Goal: Information Seeking & Learning: Learn about a topic

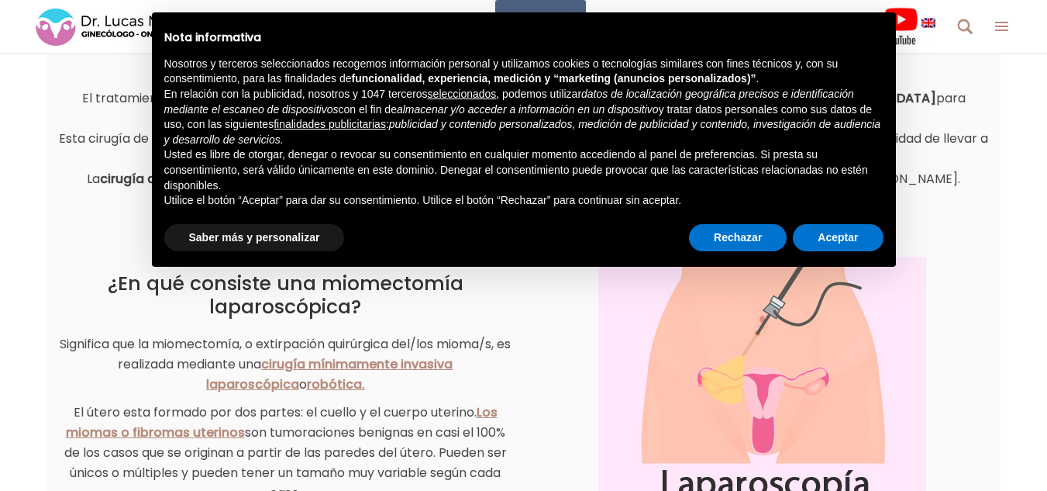
scroll to position [310, 0]
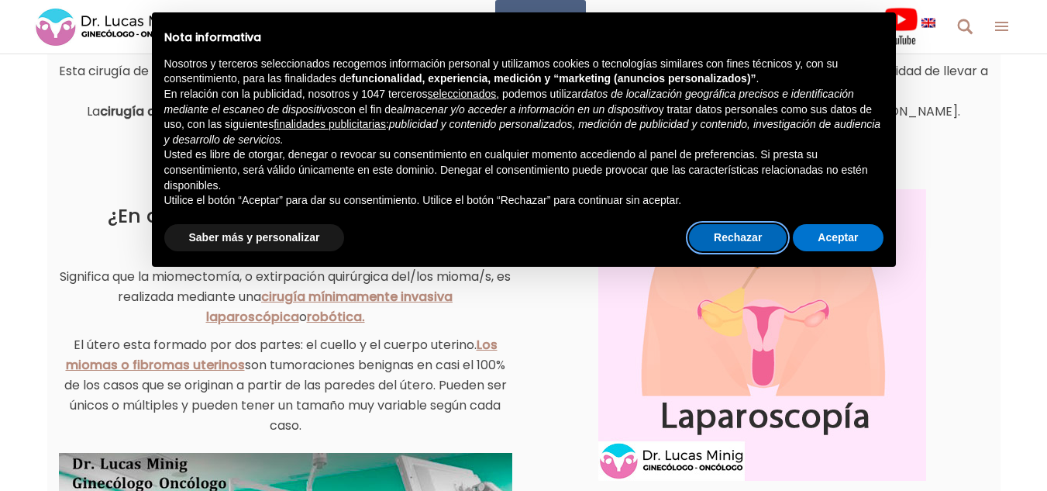
click at [754, 236] on button "Rechazar" at bounding box center [738, 238] width 98 height 28
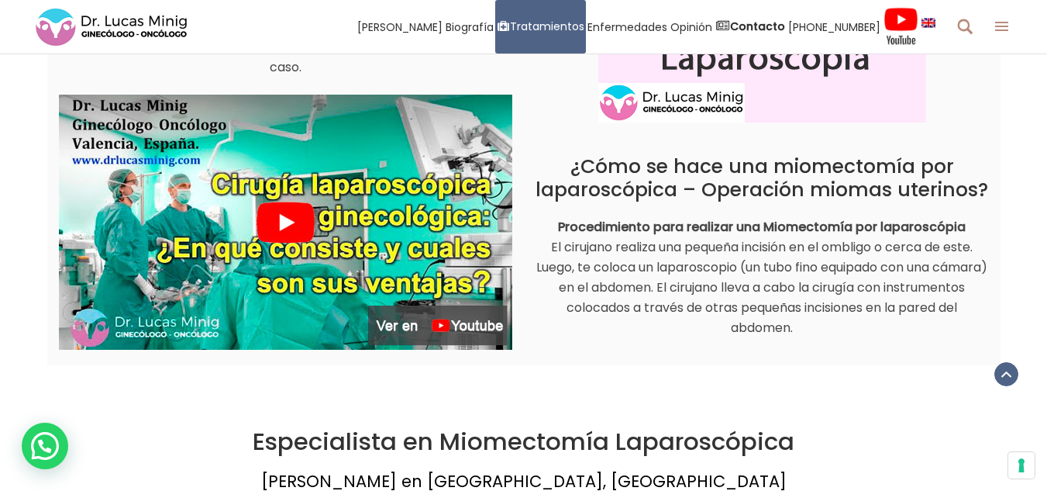
scroll to position [698, 0]
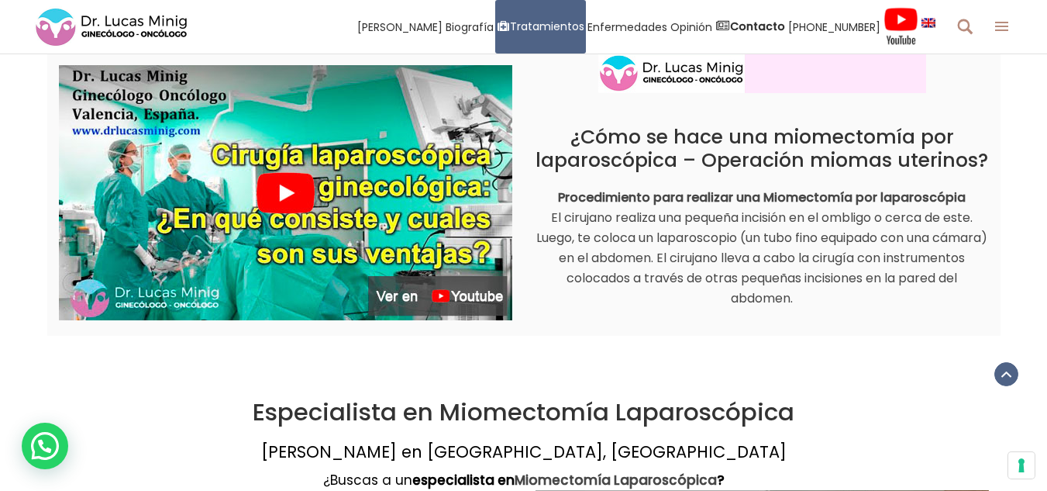
click at [265, 197] on img at bounding box center [285, 192] width 453 height 255
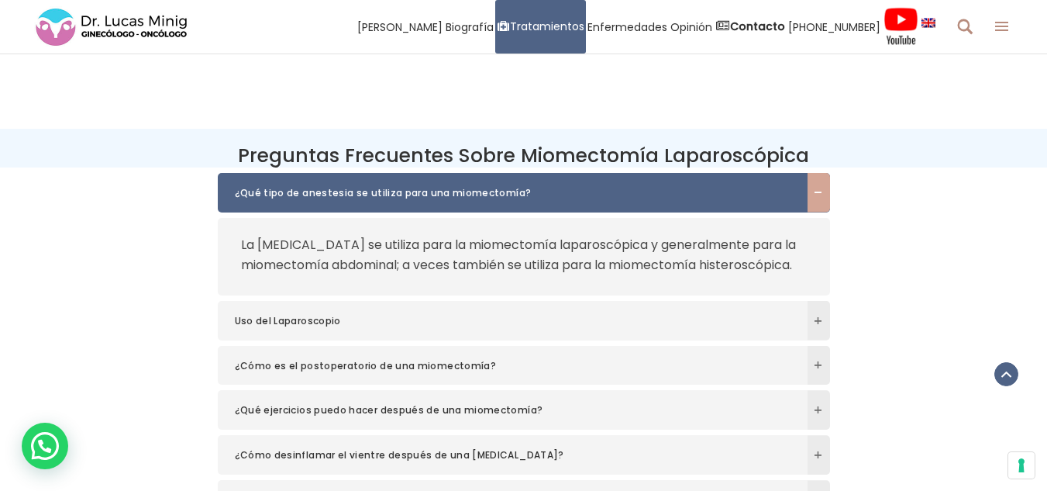
scroll to position [4961, 0]
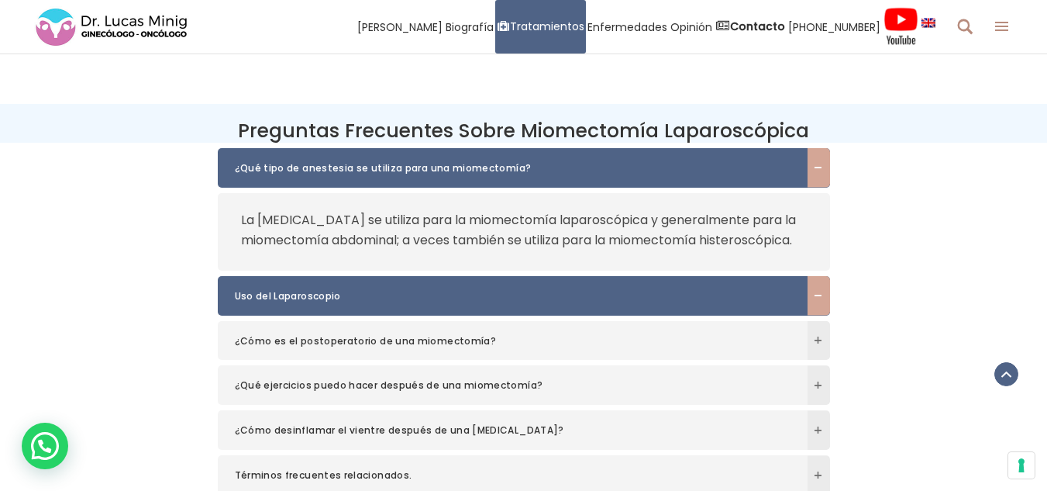
click at [429, 293] on span "Uso del Laparoscopio" at bounding box center [509, 296] width 548 height 16
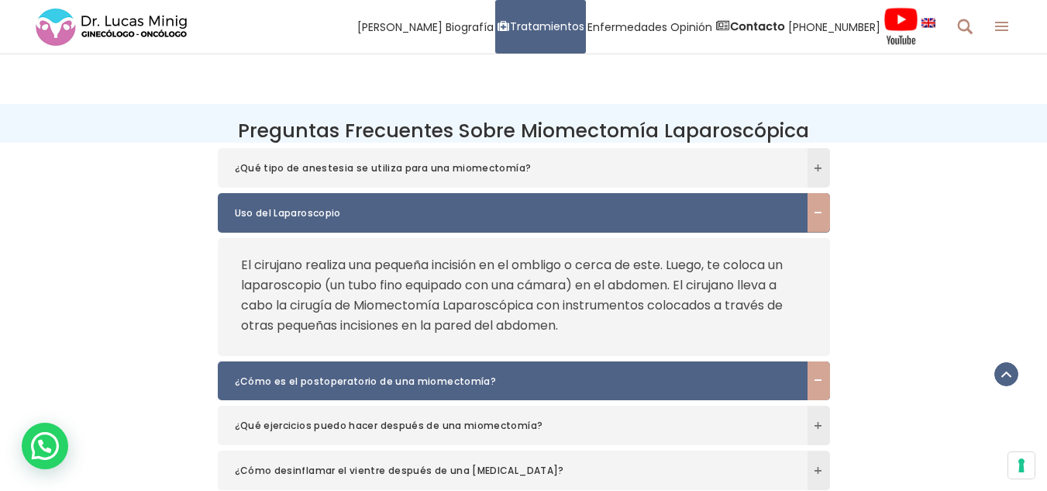
click at [464, 374] on span "¿Cómo es el postoperatorio de una miomectomía?" at bounding box center [509, 382] width 548 height 16
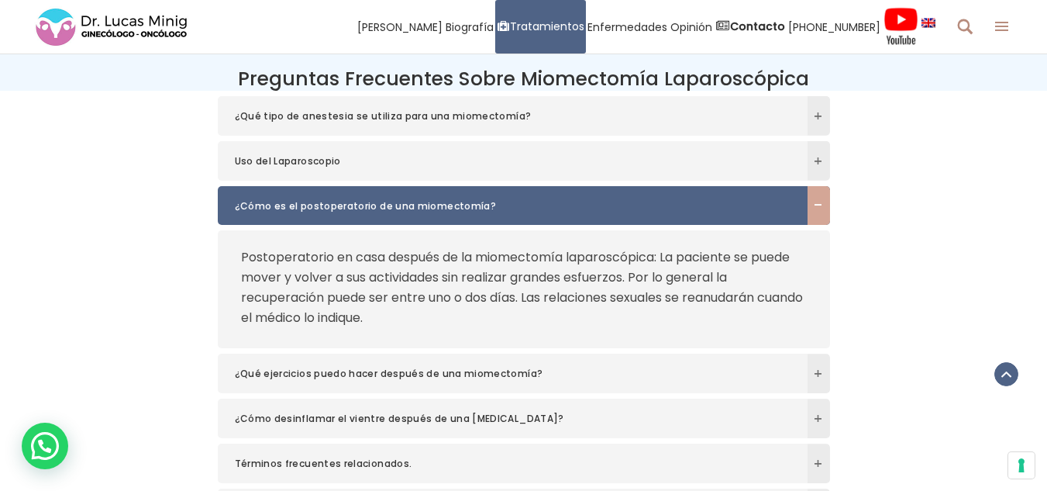
scroll to position [5039, 0]
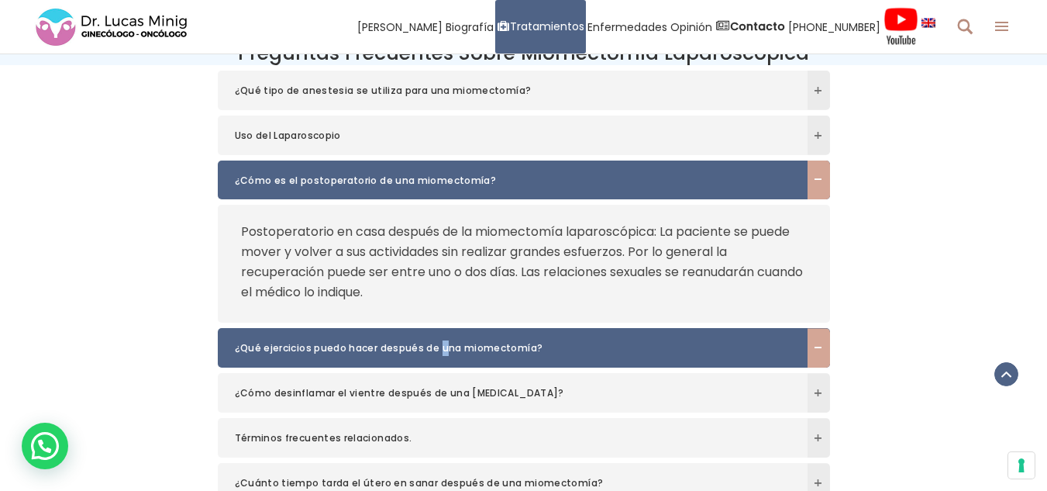
click at [441, 331] on h6 "¿Qué ejercicios puedo hacer después de una miomectomía?" at bounding box center [524, 348] width 612 height 40
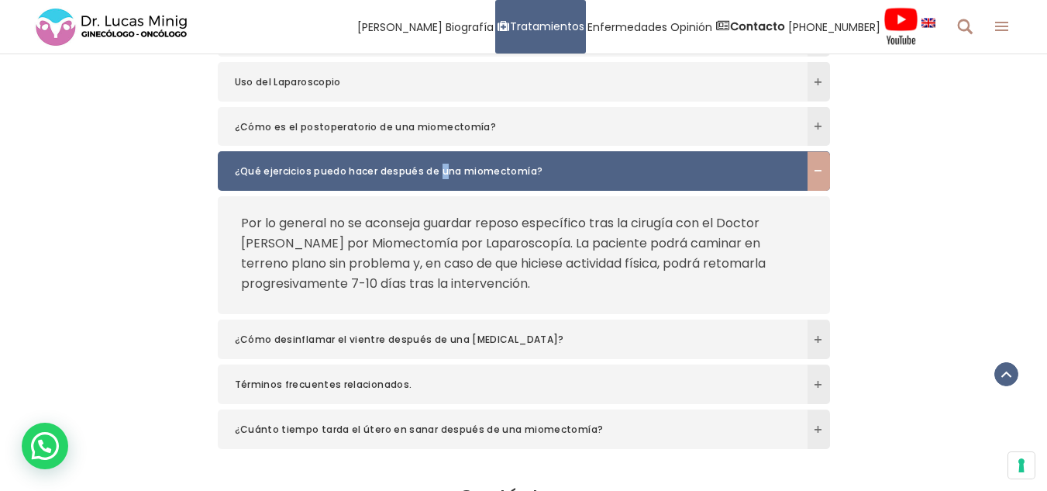
scroll to position [5116, 0]
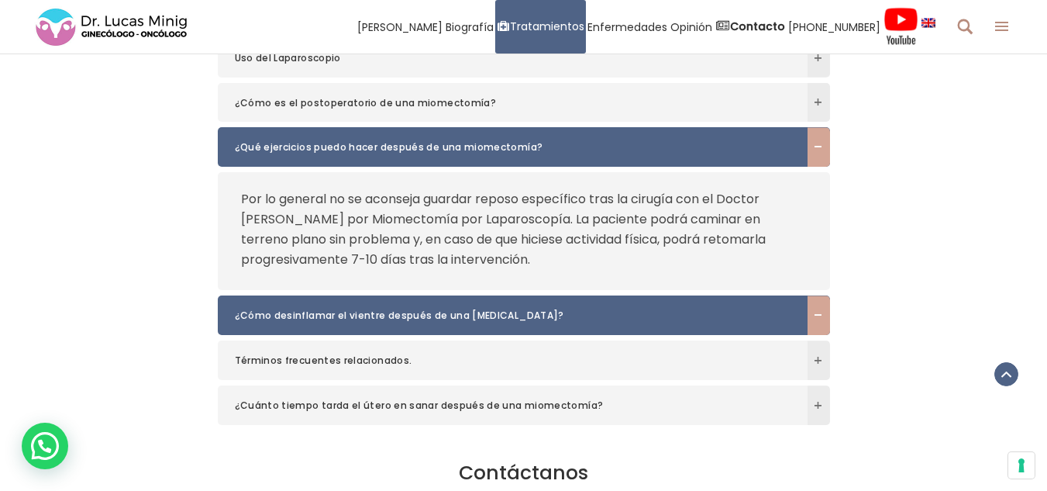
click at [326, 308] on span "¿Cómo desinflamar el vientre después de una [MEDICAL_DATA]?" at bounding box center [509, 316] width 548 height 16
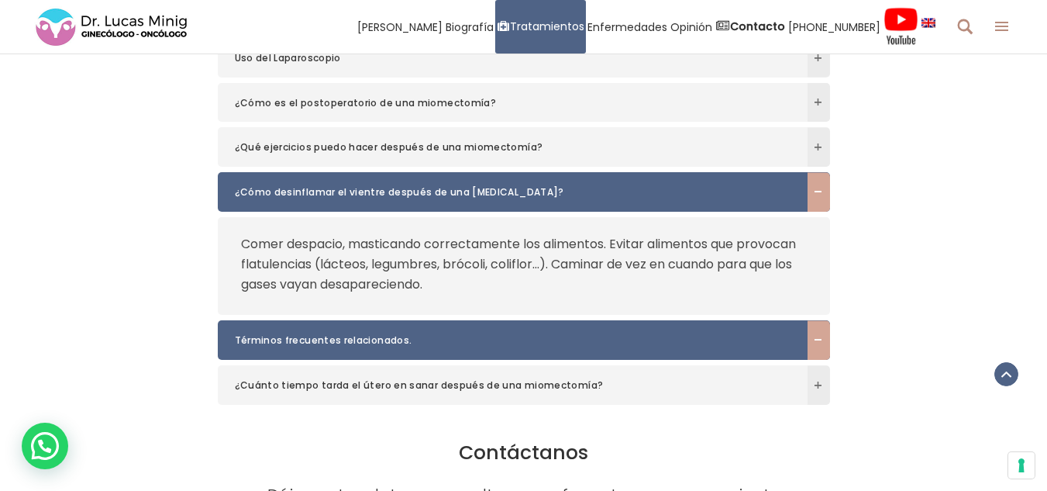
click at [365, 333] on span "Términos frecuentes relacionados." at bounding box center [509, 341] width 548 height 16
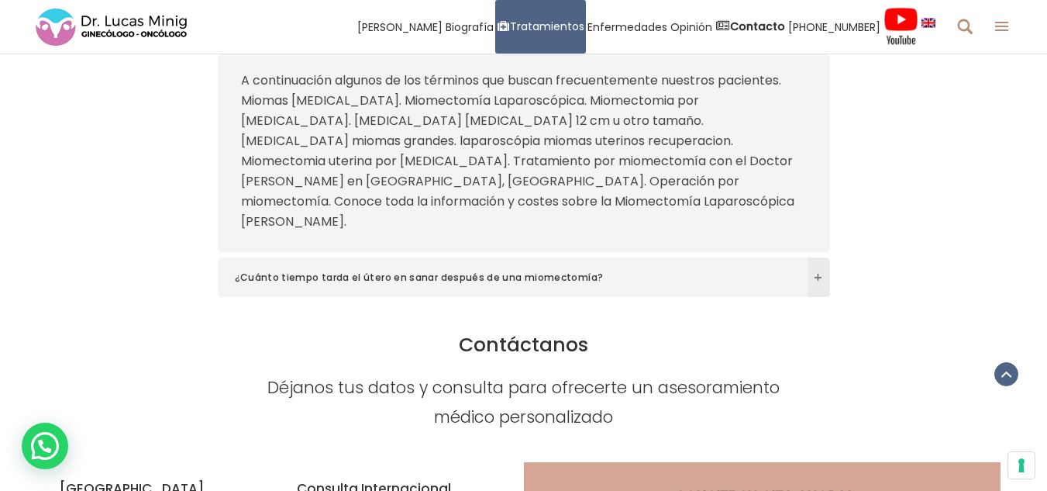
scroll to position [5426, 0]
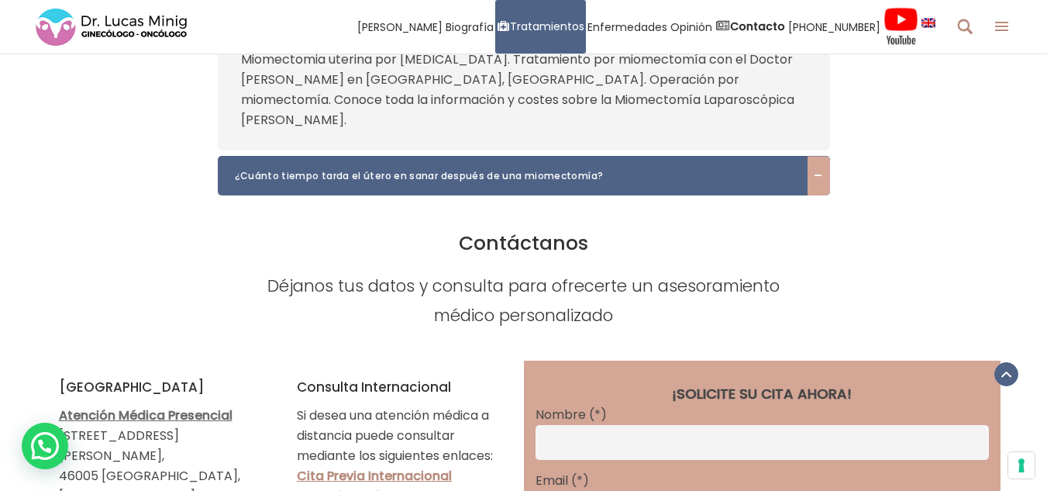
click at [357, 156] on h6 "¿Cuánto tiempo tarda el útero en sanar después de una miomectomía?" at bounding box center [524, 176] width 612 height 40
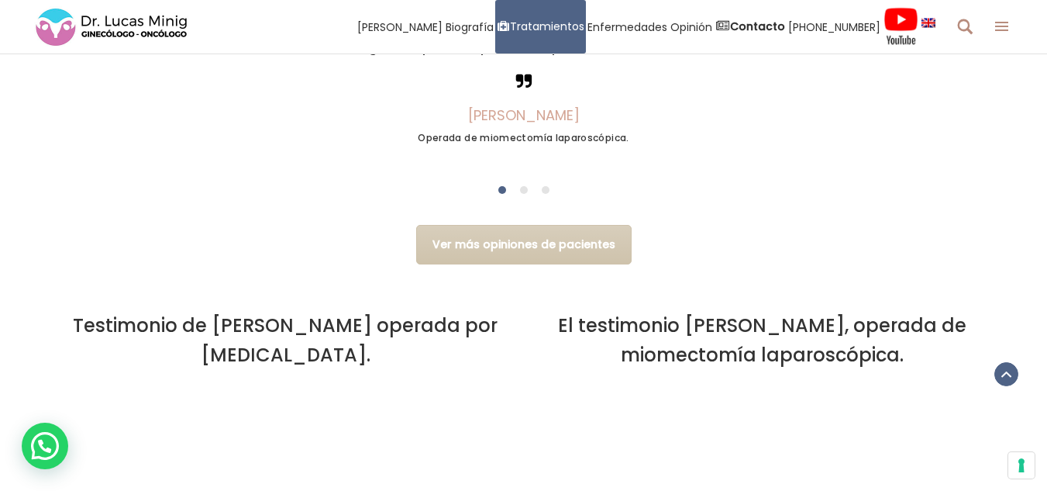
scroll to position [4419, 0]
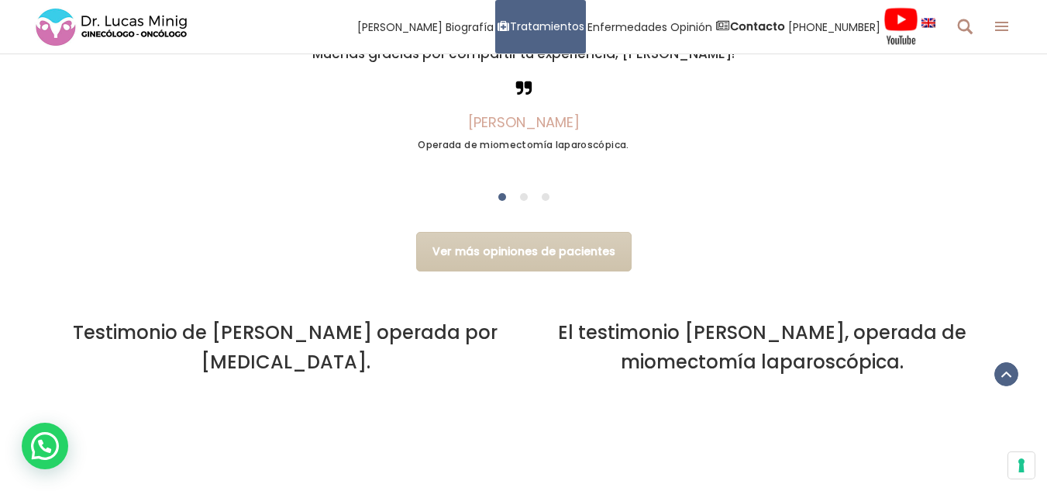
click at [524, 193] on span at bounding box center [524, 197] width 8 height 8
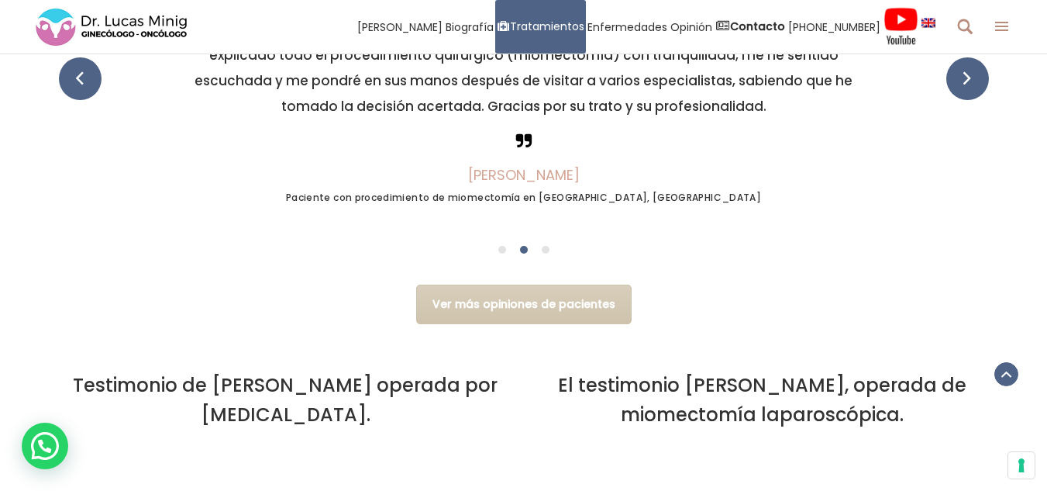
scroll to position [4342, 0]
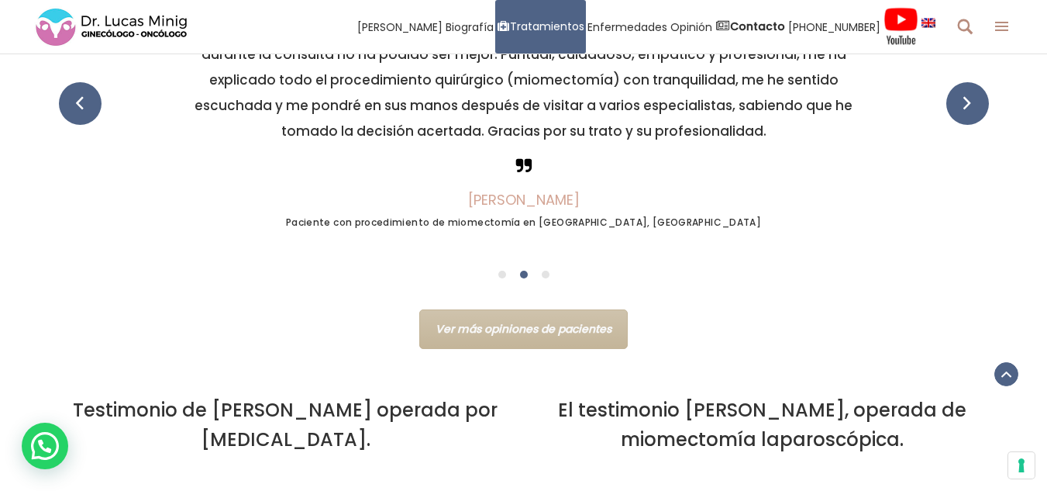
click at [495, 309] on link "Ver más opiniones de pacientes" at bounding box center [523, 329] width 209 height 40
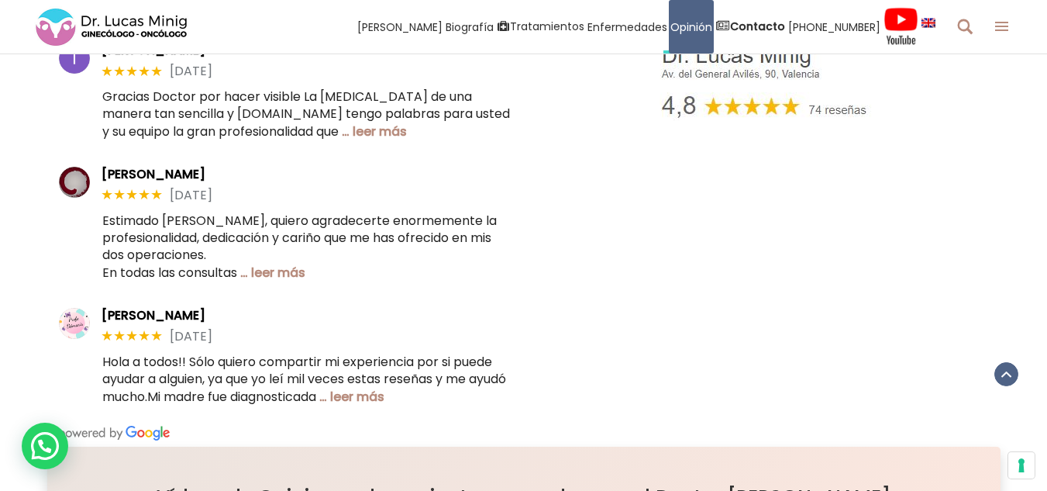
scroll to position [698, 0]
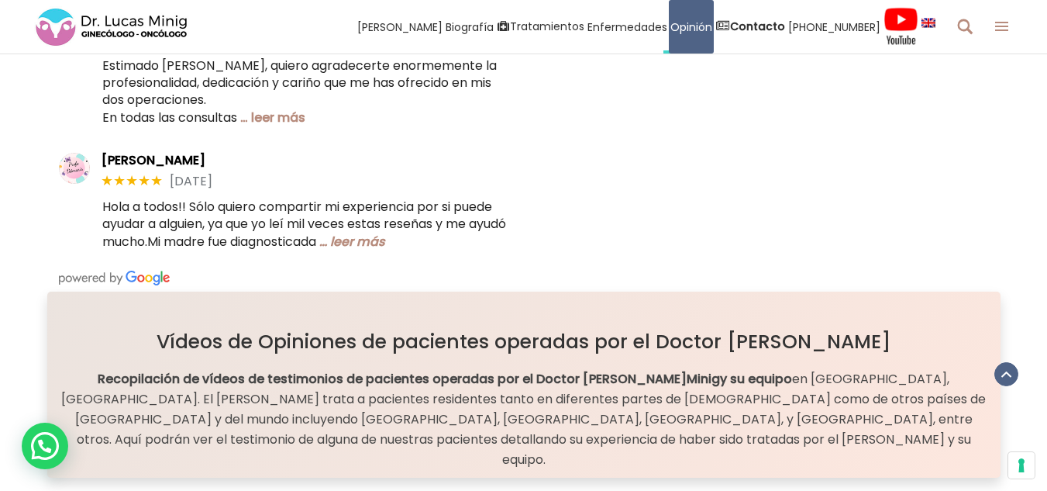
click at [385, 238] on link "… leer más" at bounding box center [352, 242] width 66 height 18
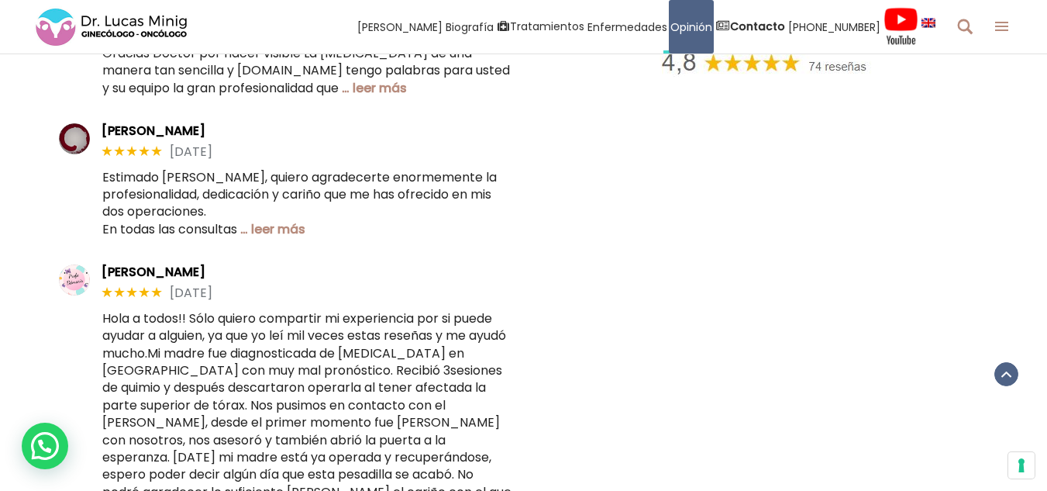
scroll to position [543, 0]
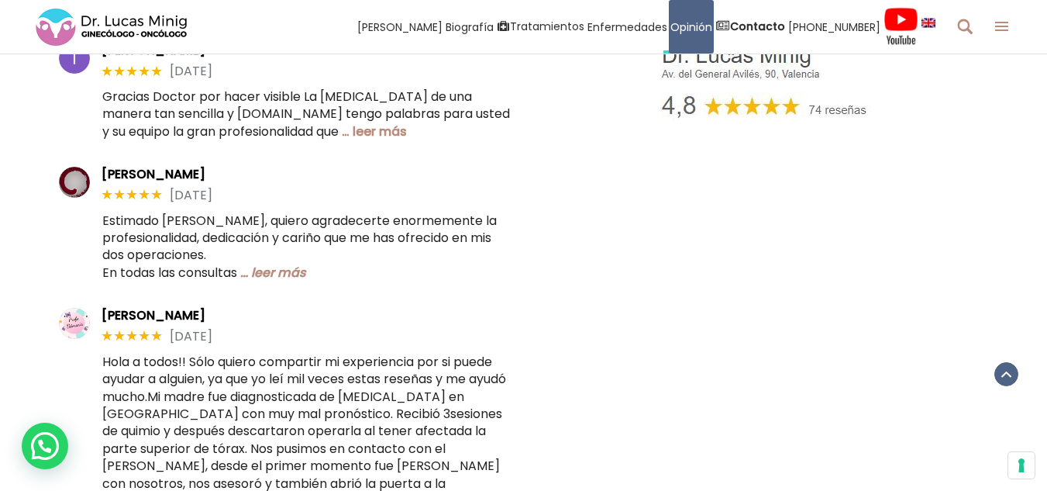
click at [274, 265] on link "… leer más" at bounding box center [273, 273] width 66 height 18
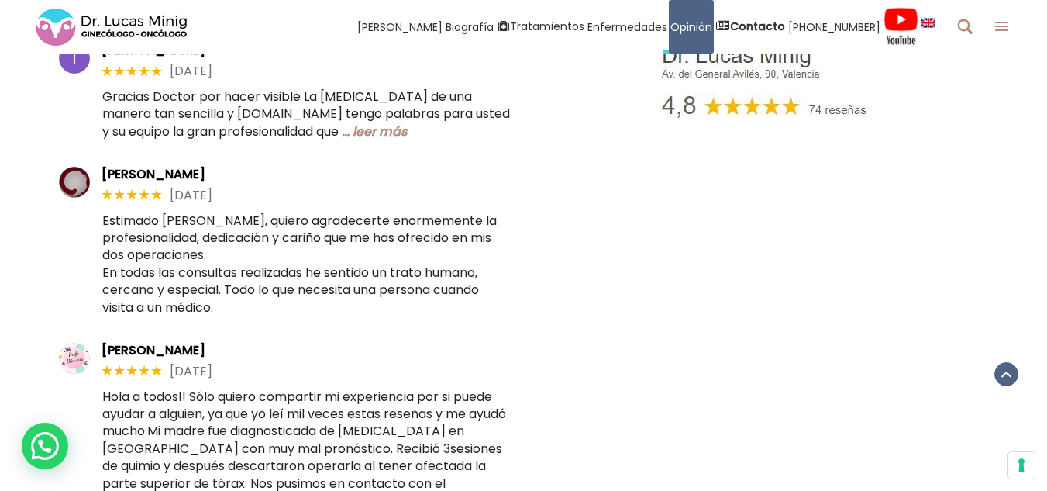
click at [361, 129] on link "… leer más" at bounding box center [375, 131] width 66 height 18
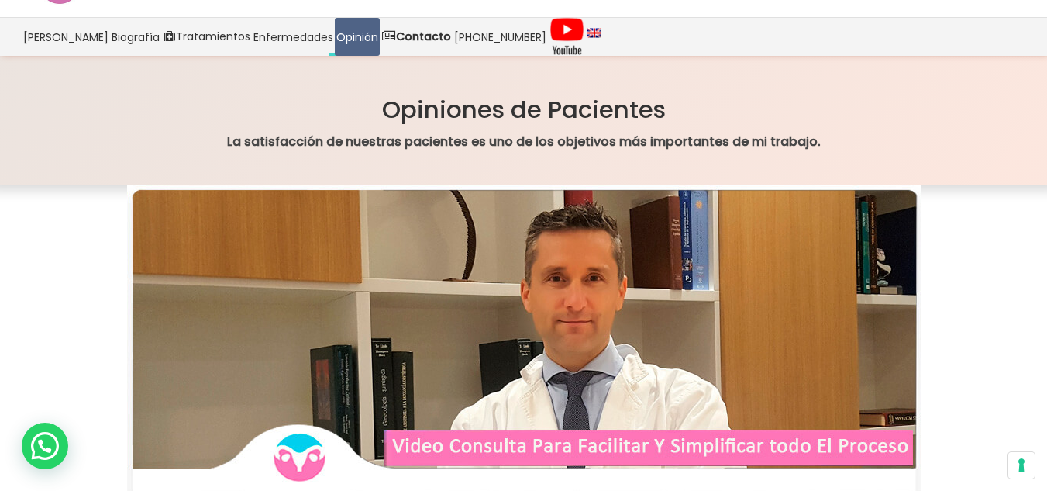
scroll to position [0, 0]
